Goal: Information Seeking & Learning: Learn about a topic

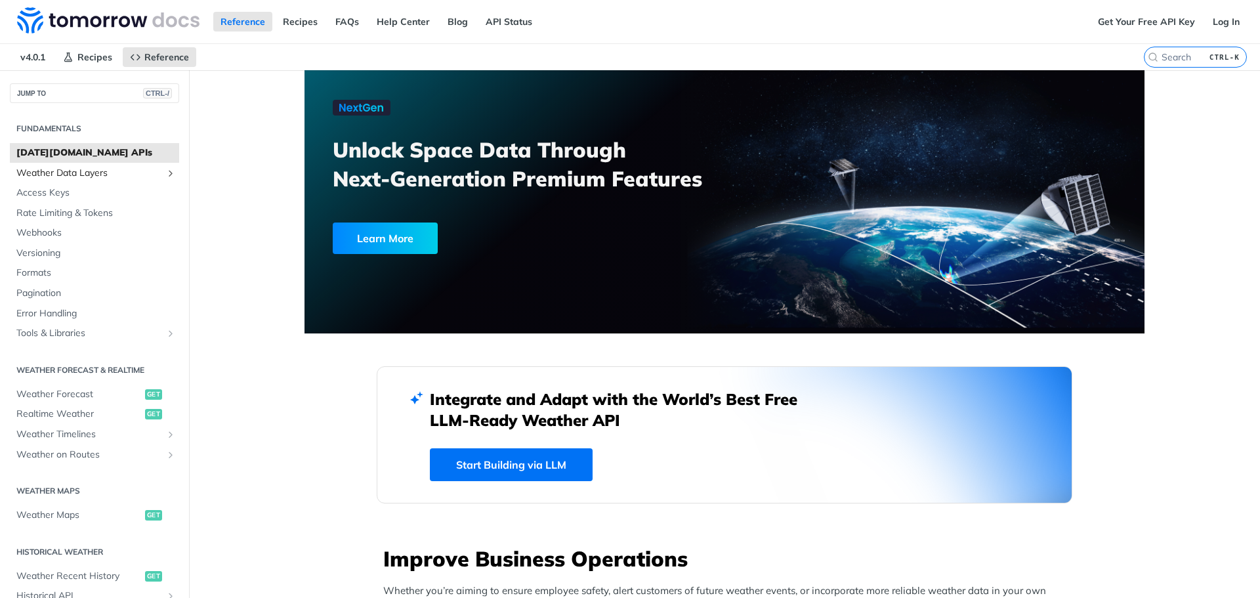
click at [69, 179] on span "Weather Data Layers" at bounding box center [89, 173] width 146 height 13
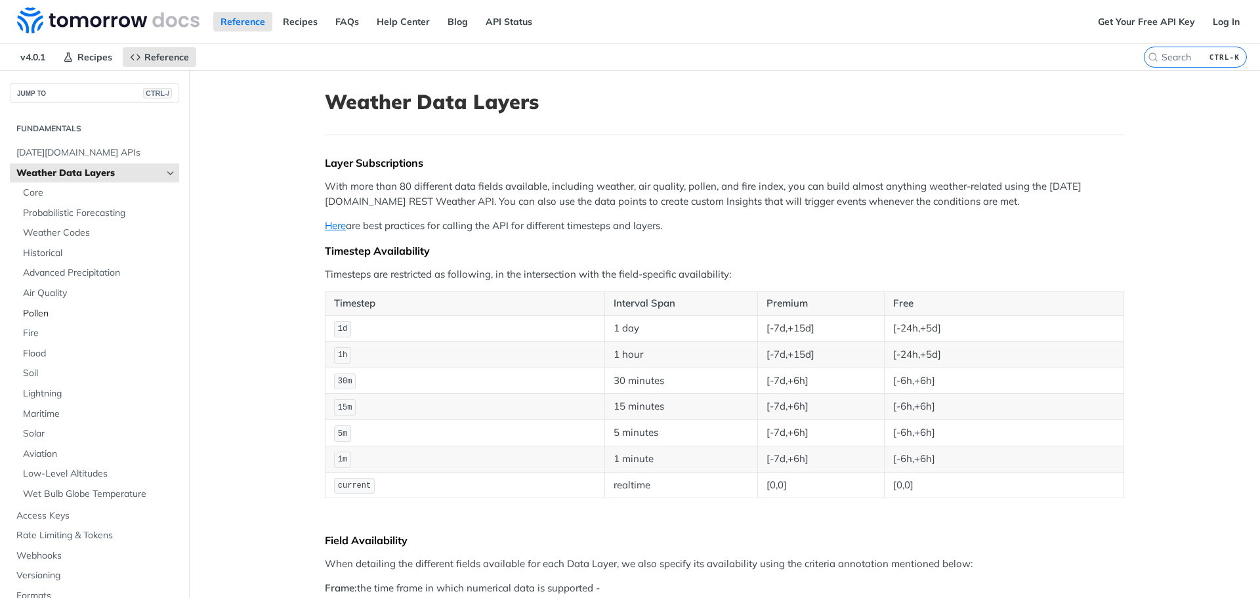
click at [47, 319] on span "Pollen" at bounding box center [99, 313] width 153 height 13
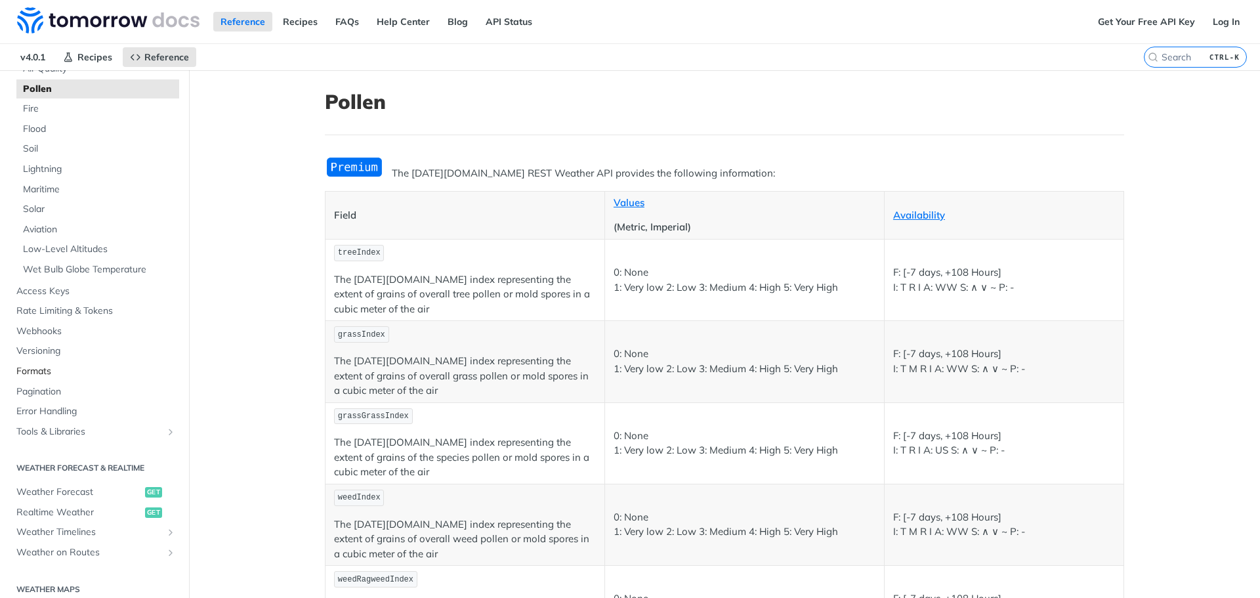
scroll to position [262, 0]
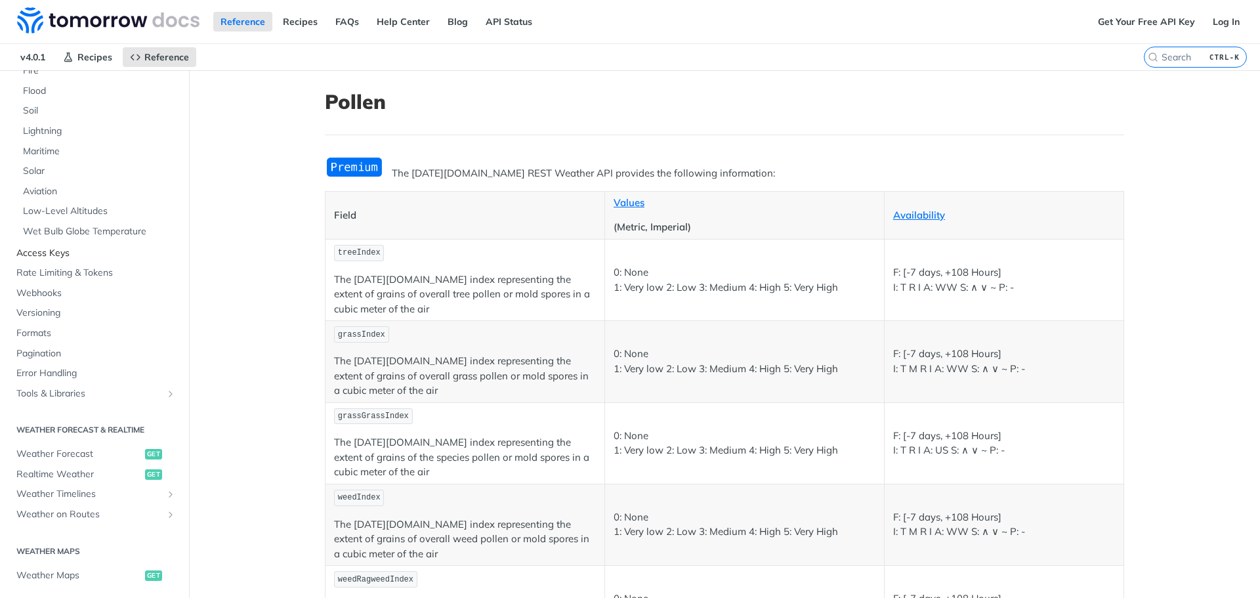
click at [54, 252] on span "Access Keys" at bounding box center [95, 253] width 159 height 13
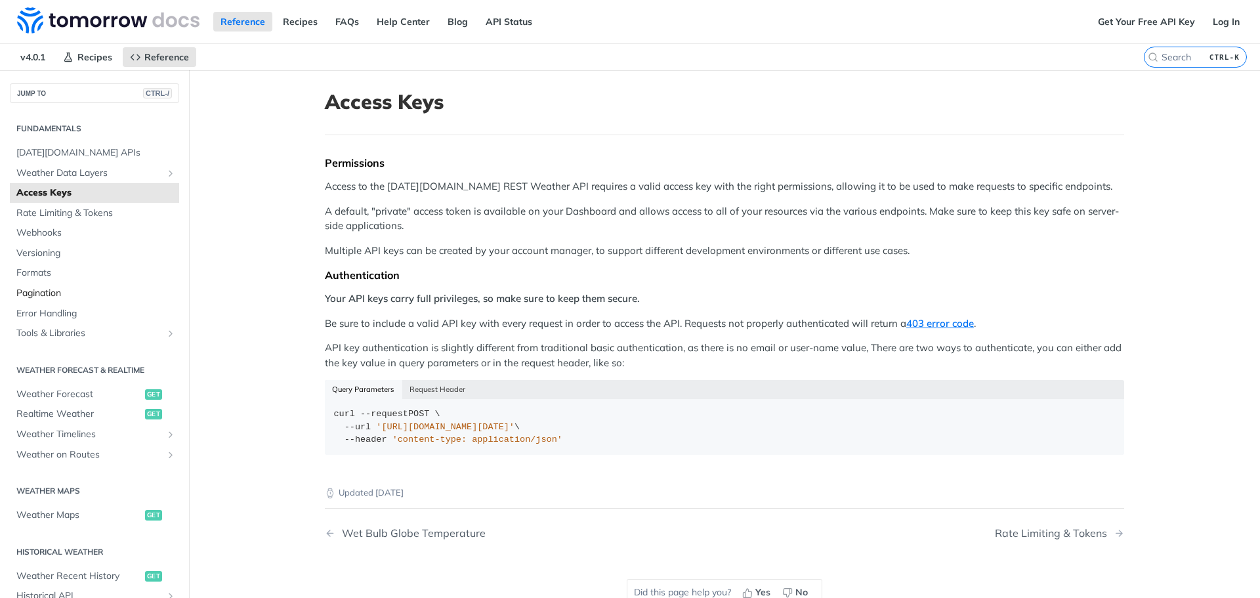
click at [46, 295] on span "Pagination" at bounding box center [95, 293] width 159 height 13
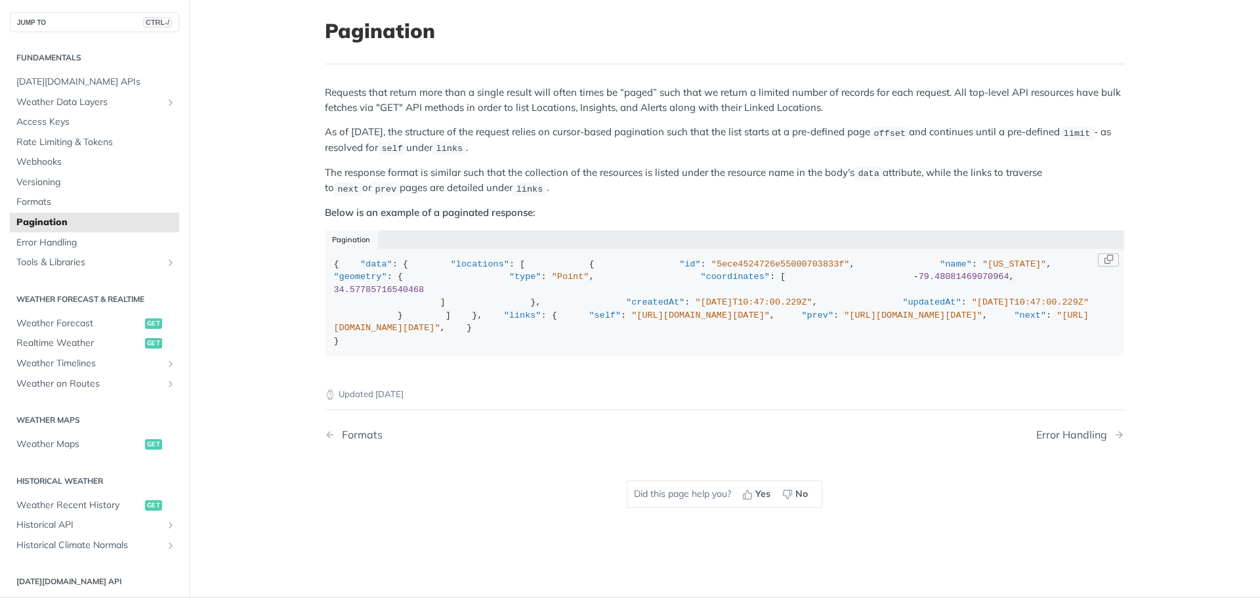
scroll to position [66, 0]
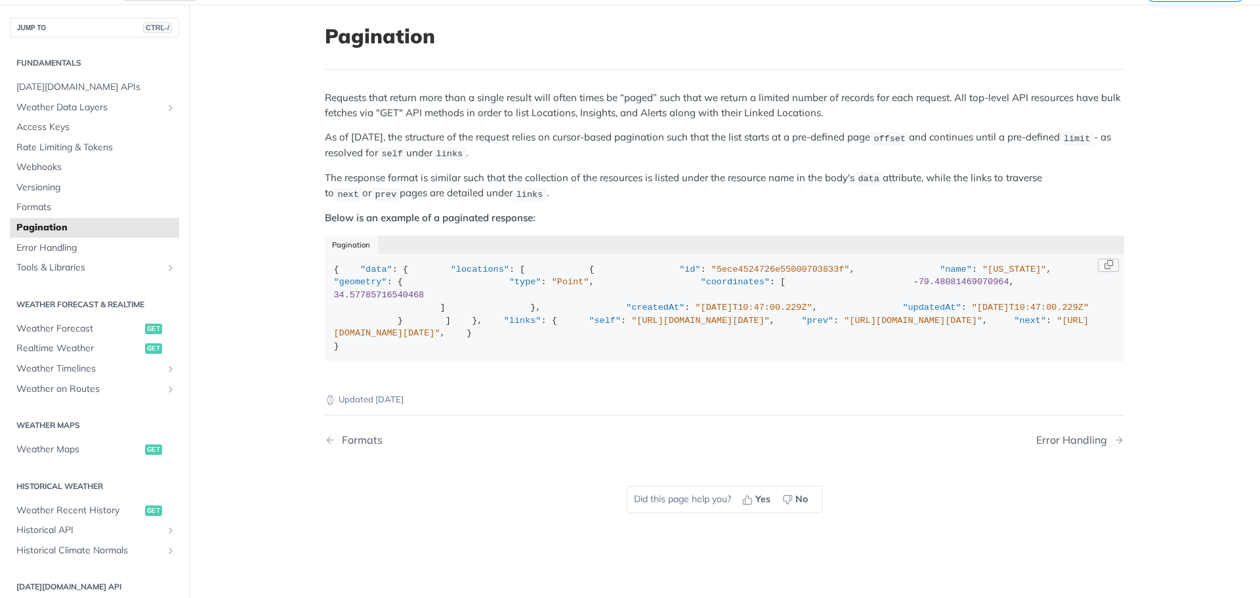
click at [711, 274] on span ""5ece4524726e55000703833f"" at bounding box center [780, 269] width 138 height 10
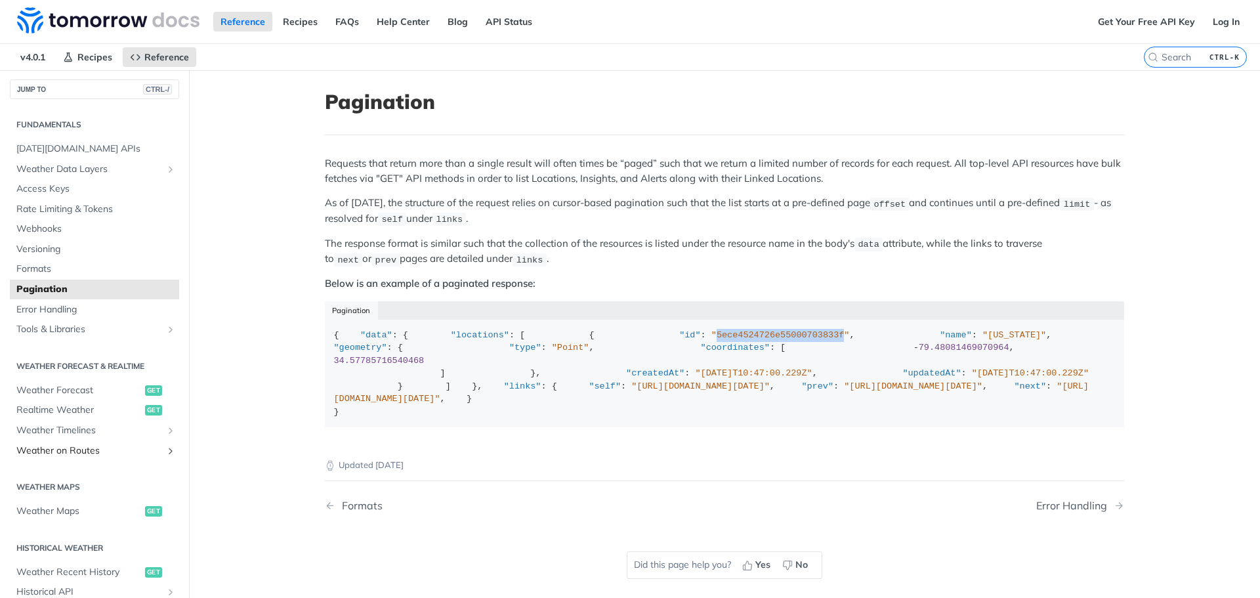
scroll to position [0, 0]
click at [61, 174] on span "Weather Data Layers" at bounding box center [89, 173] width 146 height 13
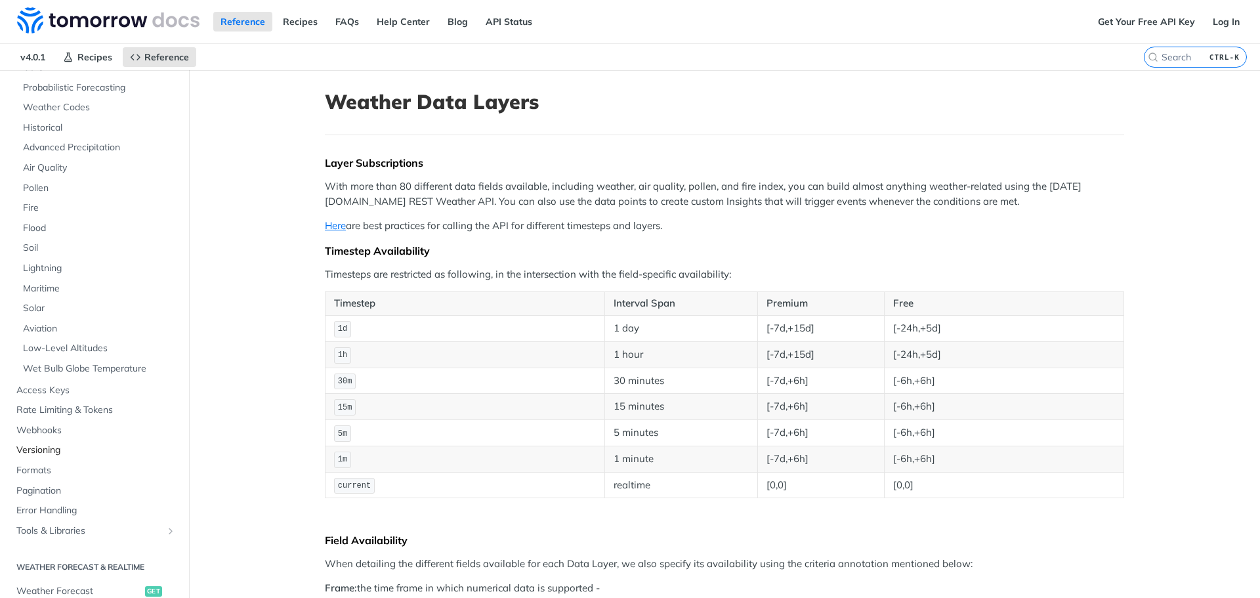
scroll to position [197, 0]
